Goal: Communication & Community: Answer question/provide support

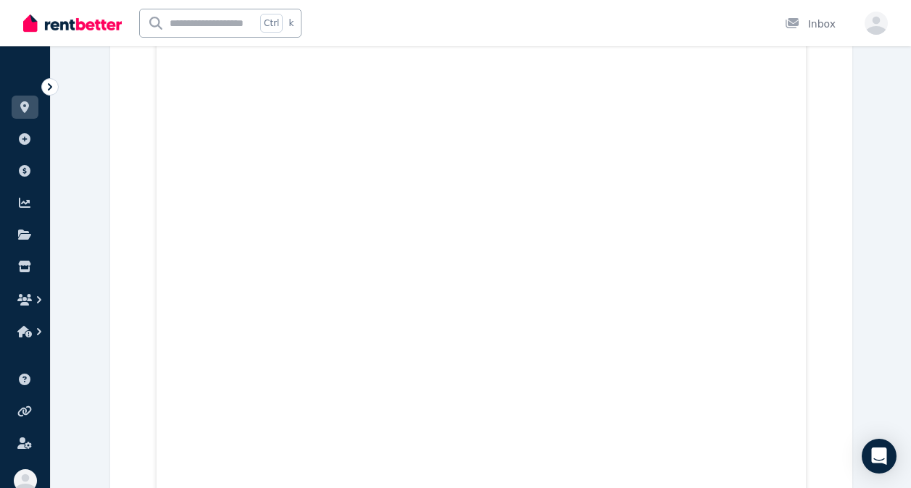
scroll to position [4438, 0]
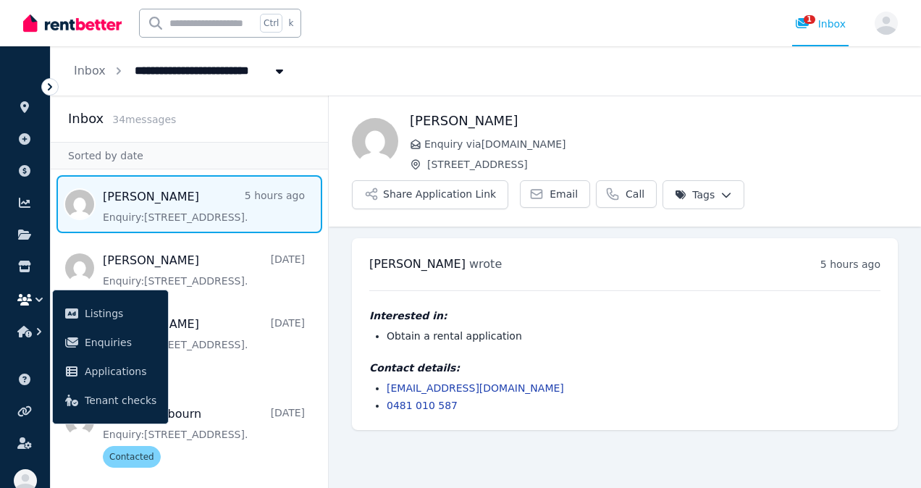
click at [219, 207] on span "Message list" at bounding box center [189, 204] width 277 height 58
click at [554, 194] on span "Email" at bounding box center [564, 194] width 28 height 14
click at [695, 199] on html "**********" at bounding box center [460, 244] width 921 height 488
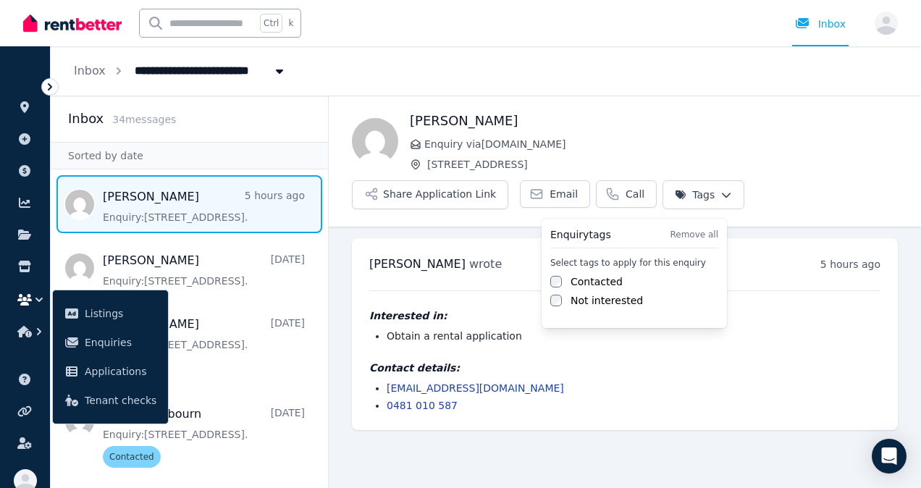
click at [604, 280] on label "Contacted" at bounding box center [597, 282] width 52 height 14
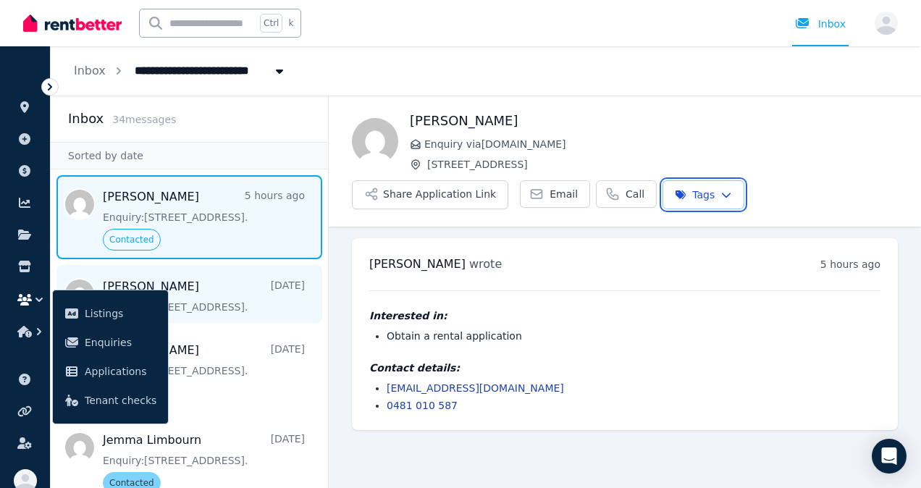
click at [217, 301] on html "**********" at bounding box center [460, 244] width 921 height 488
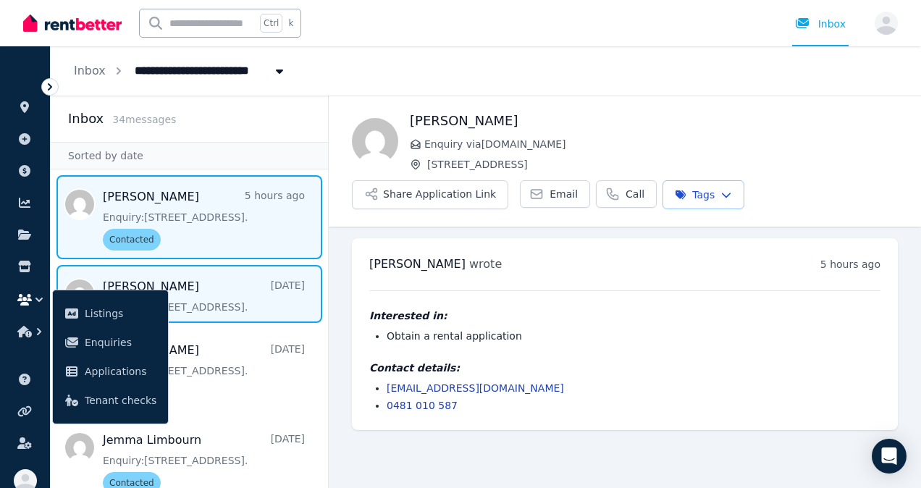
click at [235, 309] on span "Message list" at bounding box center [189, 294] width 277 height 58
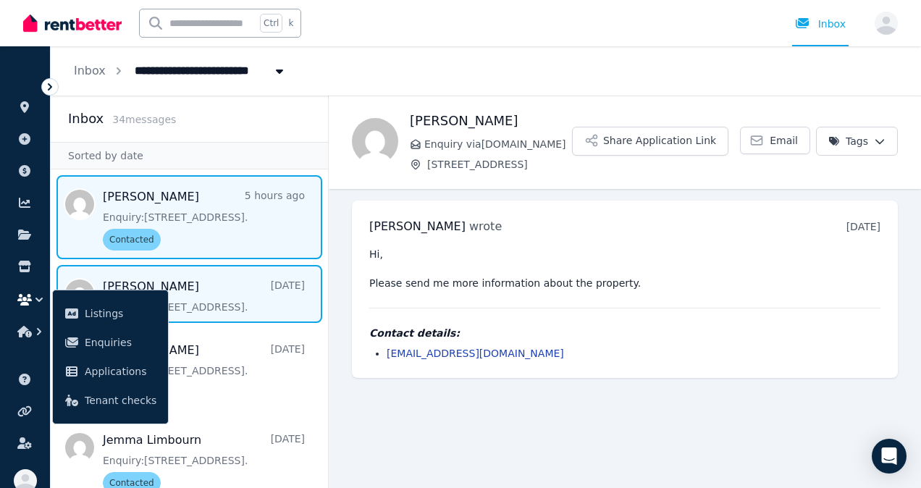
click at [148, 227] on span "Message list" at bounding box center [189, 217] width 277 height 84
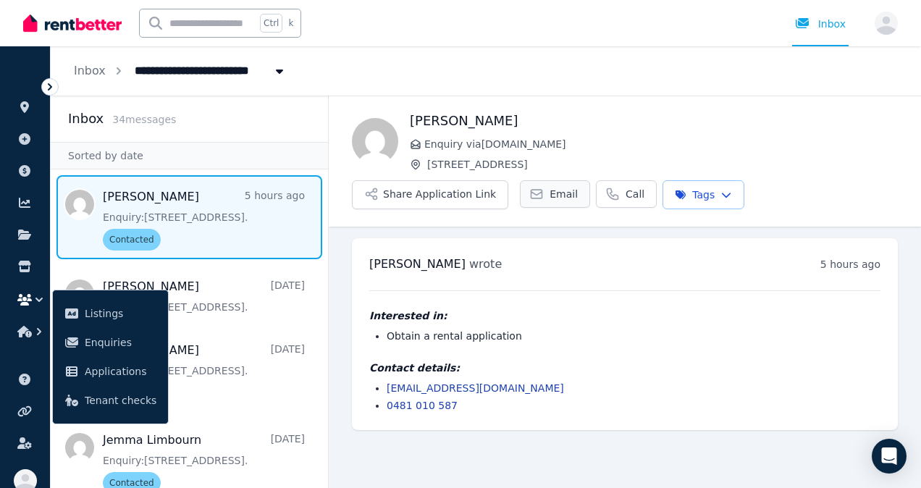
click at [550, 198] on span "Email" at bounding box center [564, 194] width 28 height 14
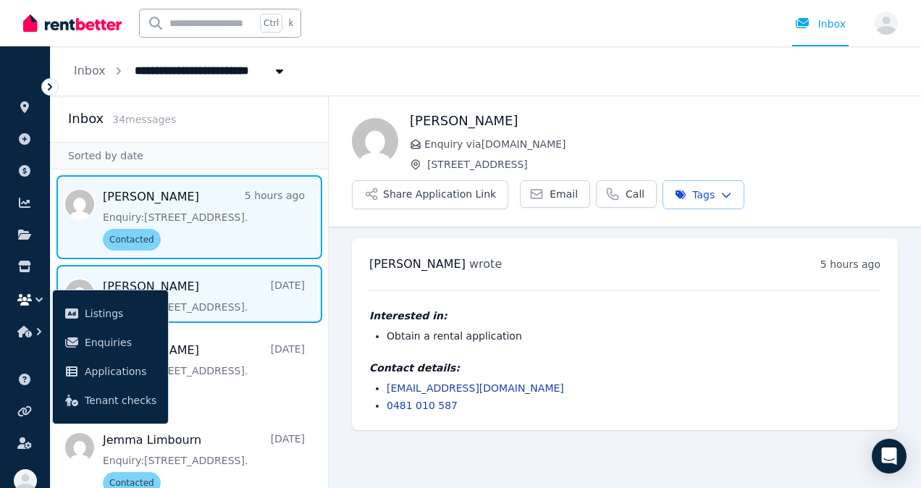
click at [205, 290] on span "Message list" at bounding box center [189, 294] width 277 height 58
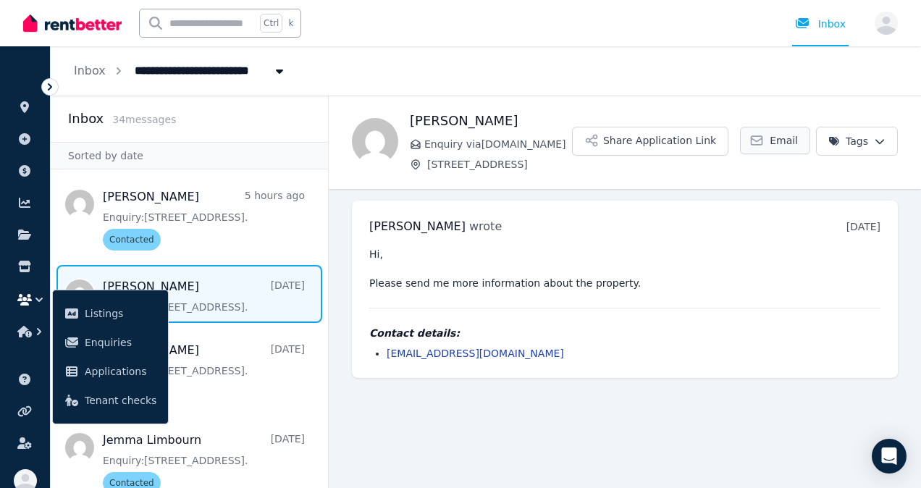
click at [777, 138] on span "Email" at bounding box center [784, 140] width 28 height 14
click at [764, 143] on icon at bounding box center [757, 140] width 14 height 14
click at [772, 137] on link "Email" at bounding box center [775, 141] width 70 height 28
click at [831, 279] on pre "Hi, Please send me more information about the property." at bounding box center [624, 268] width 511 height 43
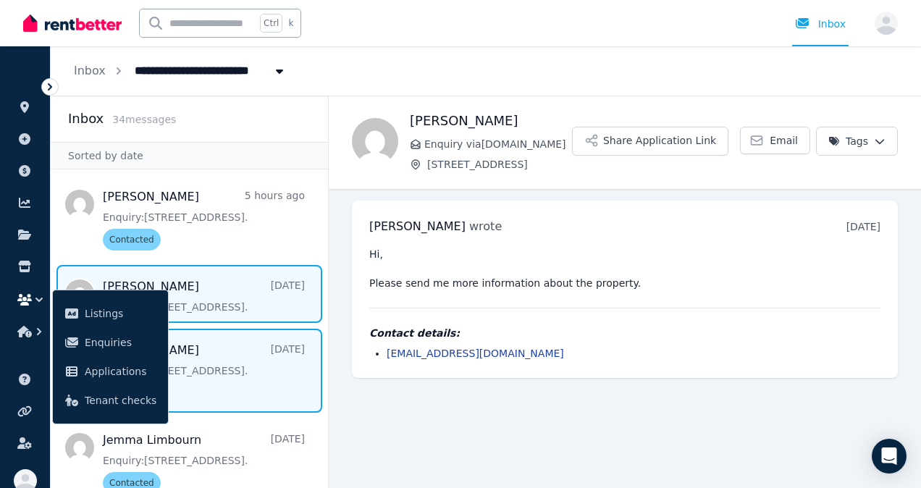
click at [256, 392] on span "Message list" at bounding box center [189, 371] width 277 height 84
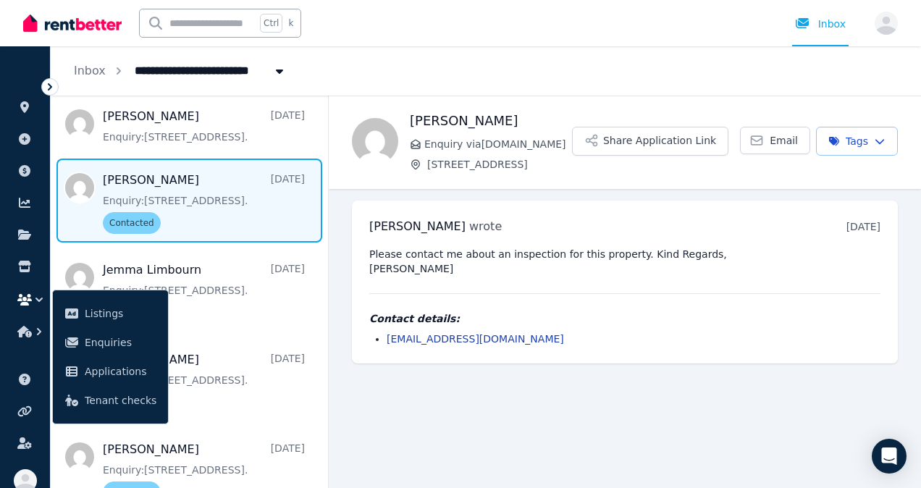
scroll to position [185, 0]
